Goal: Task Accomplishment & Management: Use online tool/utility

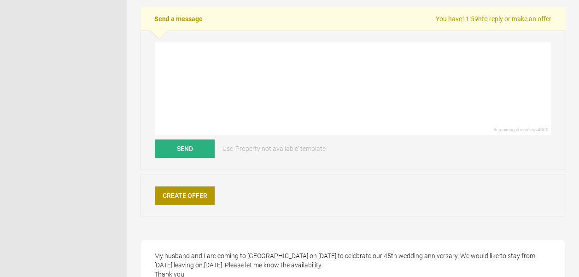
scroll to position [212, 0]
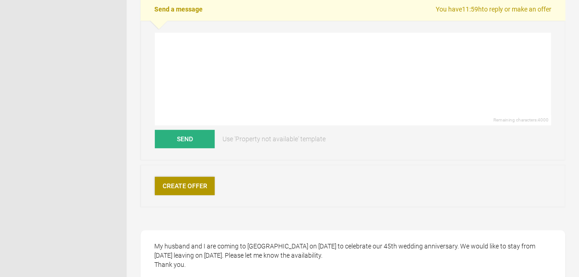
click at [182, 182] on link "Create Offer" at bounding box center [185, 186] width 60 height 18
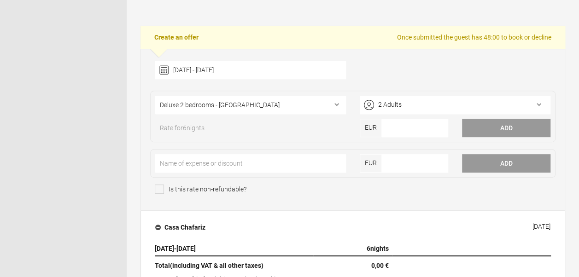
scroll to position [191, 0]
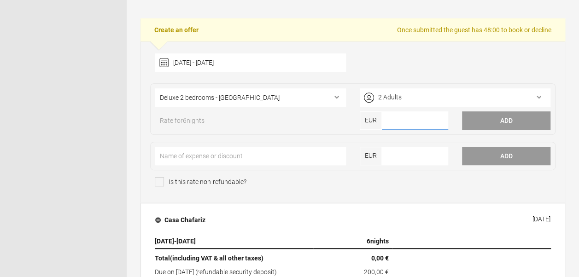
click at [423, 126] on input"] "number" at bounding box center [415, 120] width 66 height 18
type input"] "2500"
click at [496, 126] on button "Add" at bounding box center [506, 120] width 88 height 18
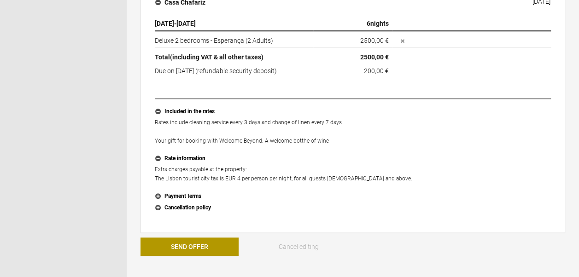
scroll to position [411, 0]
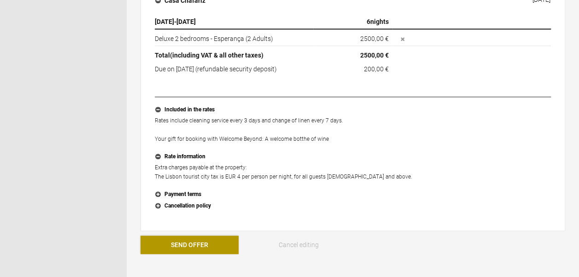
click at [203, 245] on button "Send Offer" at bounding box center [189, 245] width 98 height 18
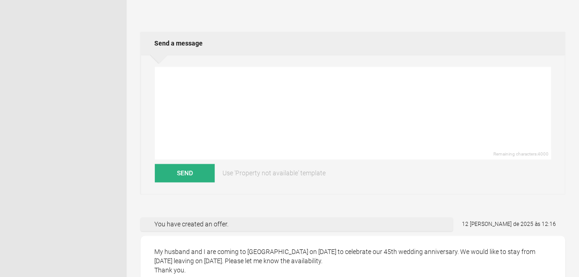
scroll to position [498, 0]
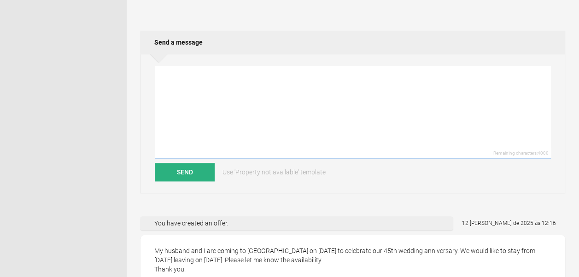
click at [309, 78] on textarea at bounding box center [353, 112] width 396 height 93
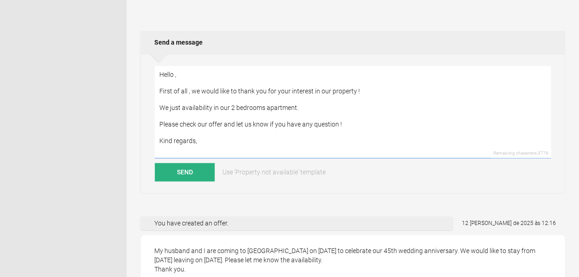
scroll to position [4, 0]
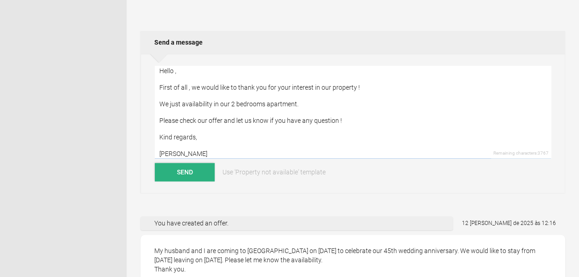
type textarea "Hello , First of all , we would like to thank you for your interest in our prop…"
click at [186, 181] on button "Send" at bounding box center [185, 172] width 60 height 18
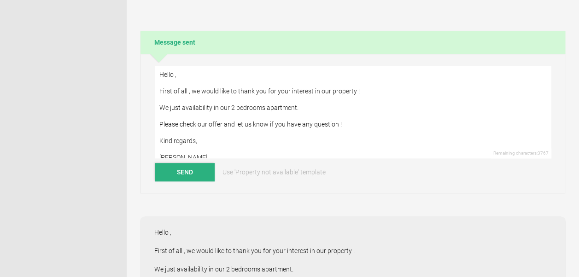
scroll to position [0, 0]
